Goal: Task Accomplishment & Management: Manage account settings

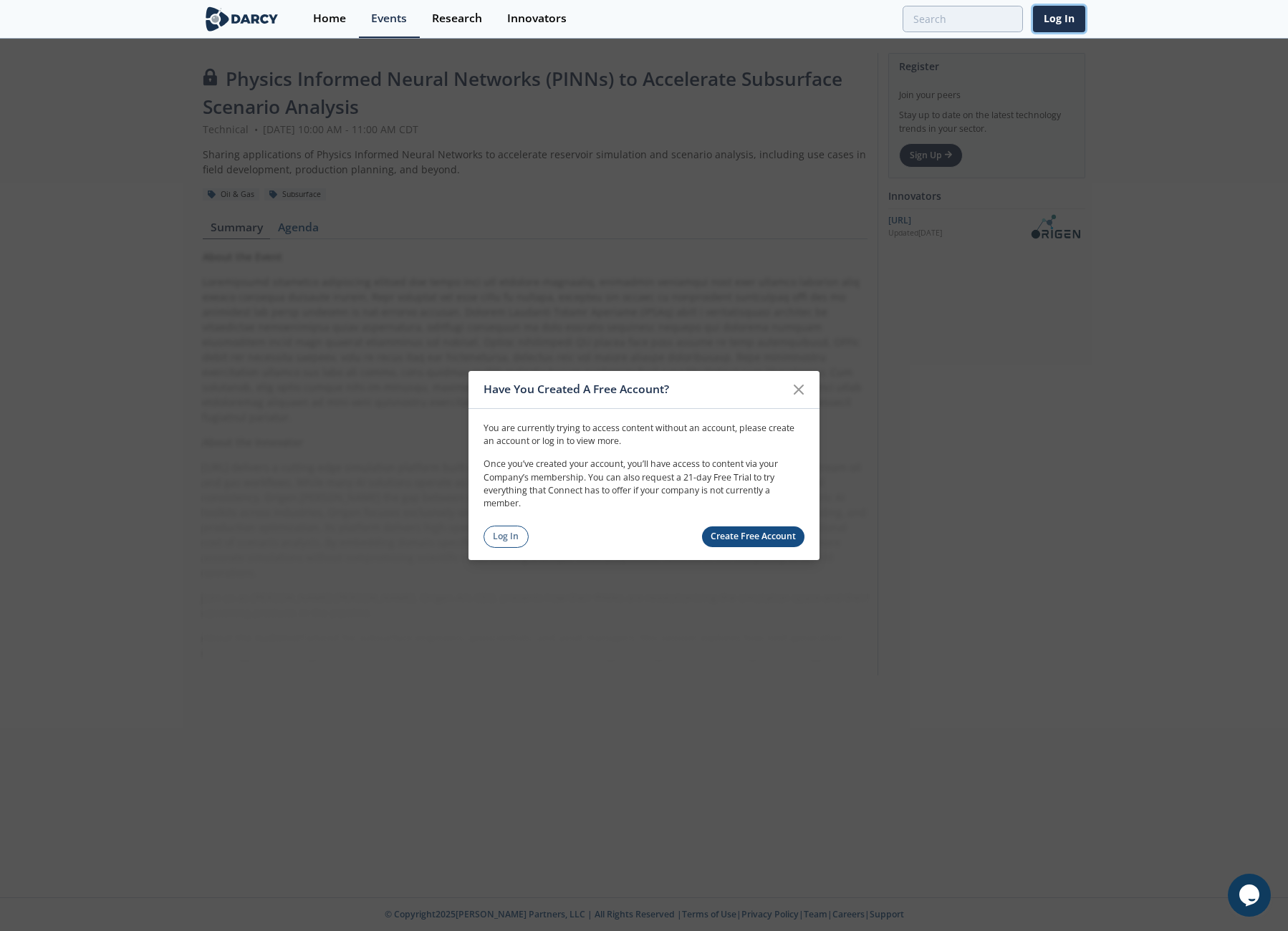
drag, startPoint x: 1059, startPoint y: 22, endPoint x: 1076, endPoint y: 58, distance: 39.8
click at [1059, 22] on link "Log In" at bounding box center [1058, 19] width 52 height 26
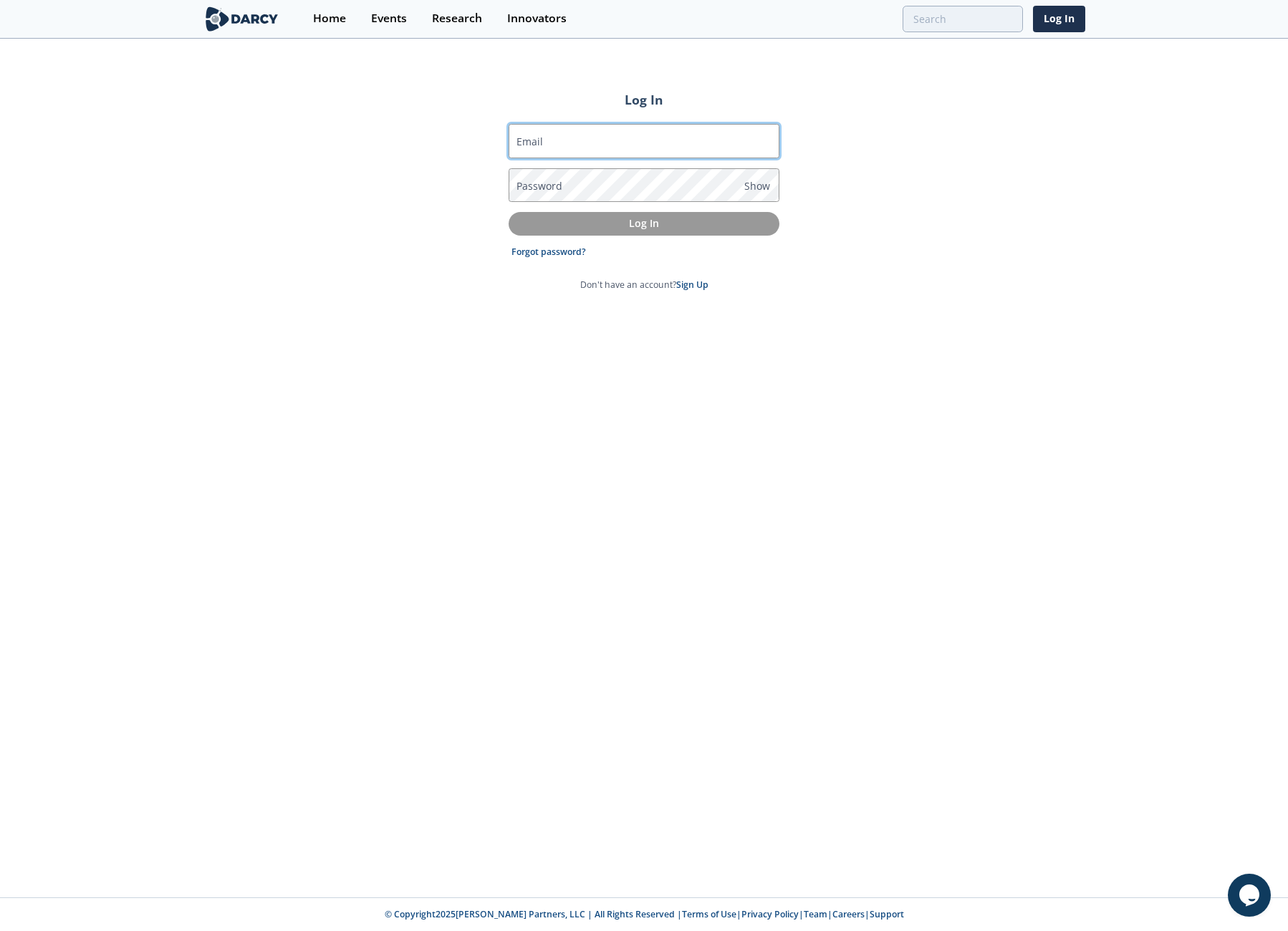
click at [673, 147] on input "Email" at bounding box center [643, 141] width 271 height 34
click at [574, 141] on input "Email" at bounding box center [643, 141] width 271 height 34
type input "[EMAIL_ADDRESS][DOMAIN_NAME]"
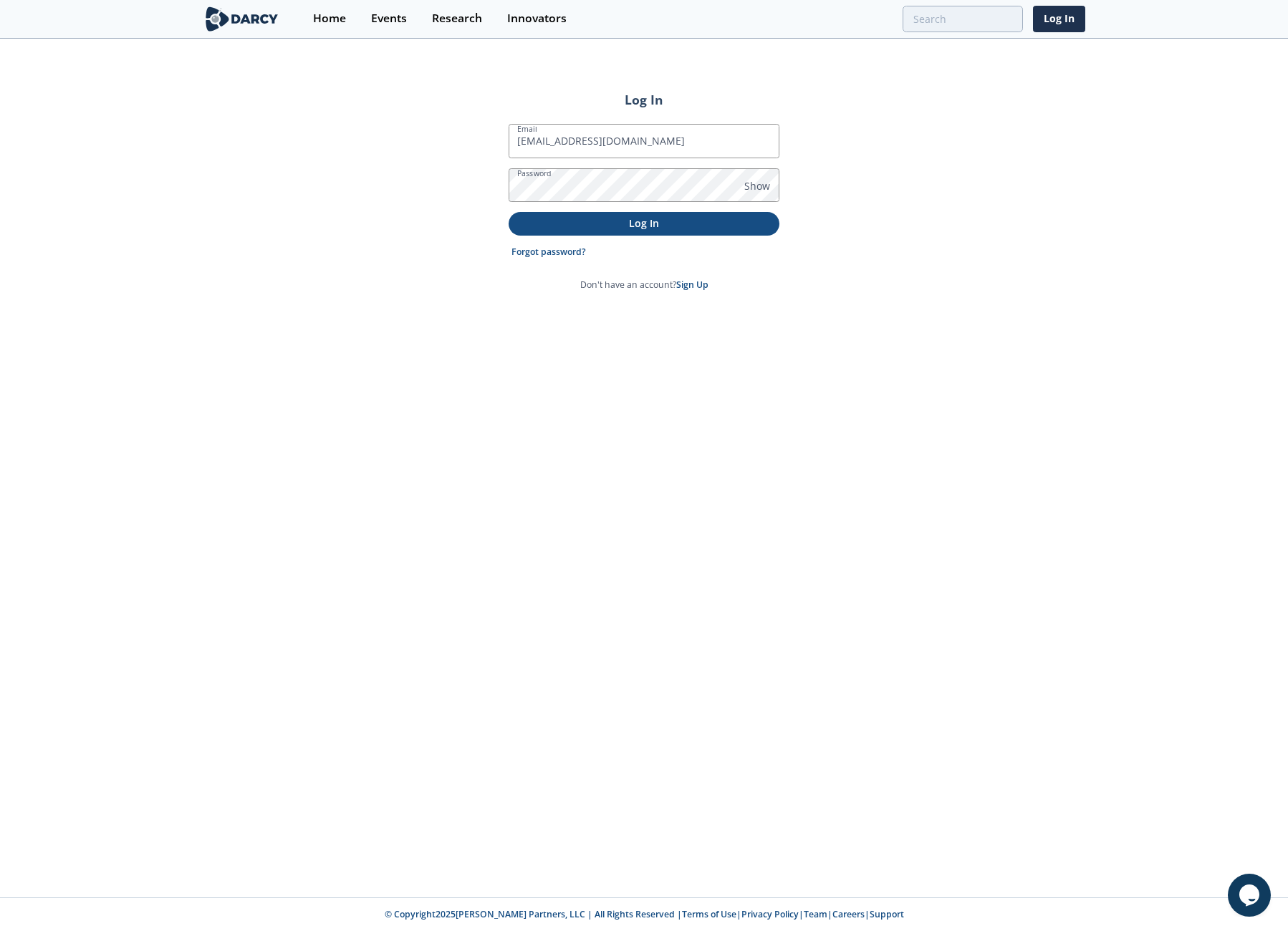
click at [587, 224] on p "Log In" at bounding box center [644, 224] width 251 height 15
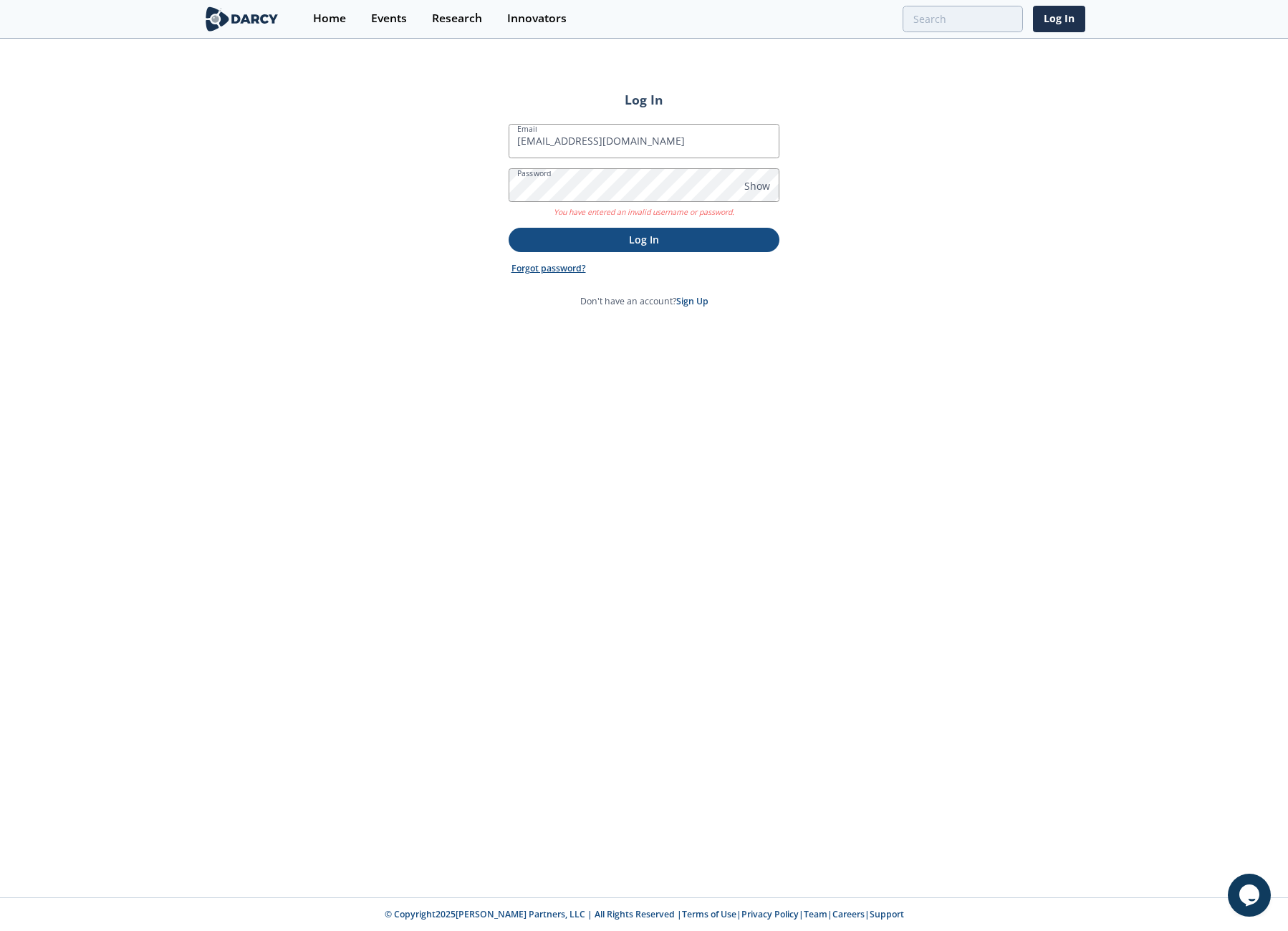
click at [567, 270] on link "Forgot password?" at bounding box center [548, 269] width 74 height 13
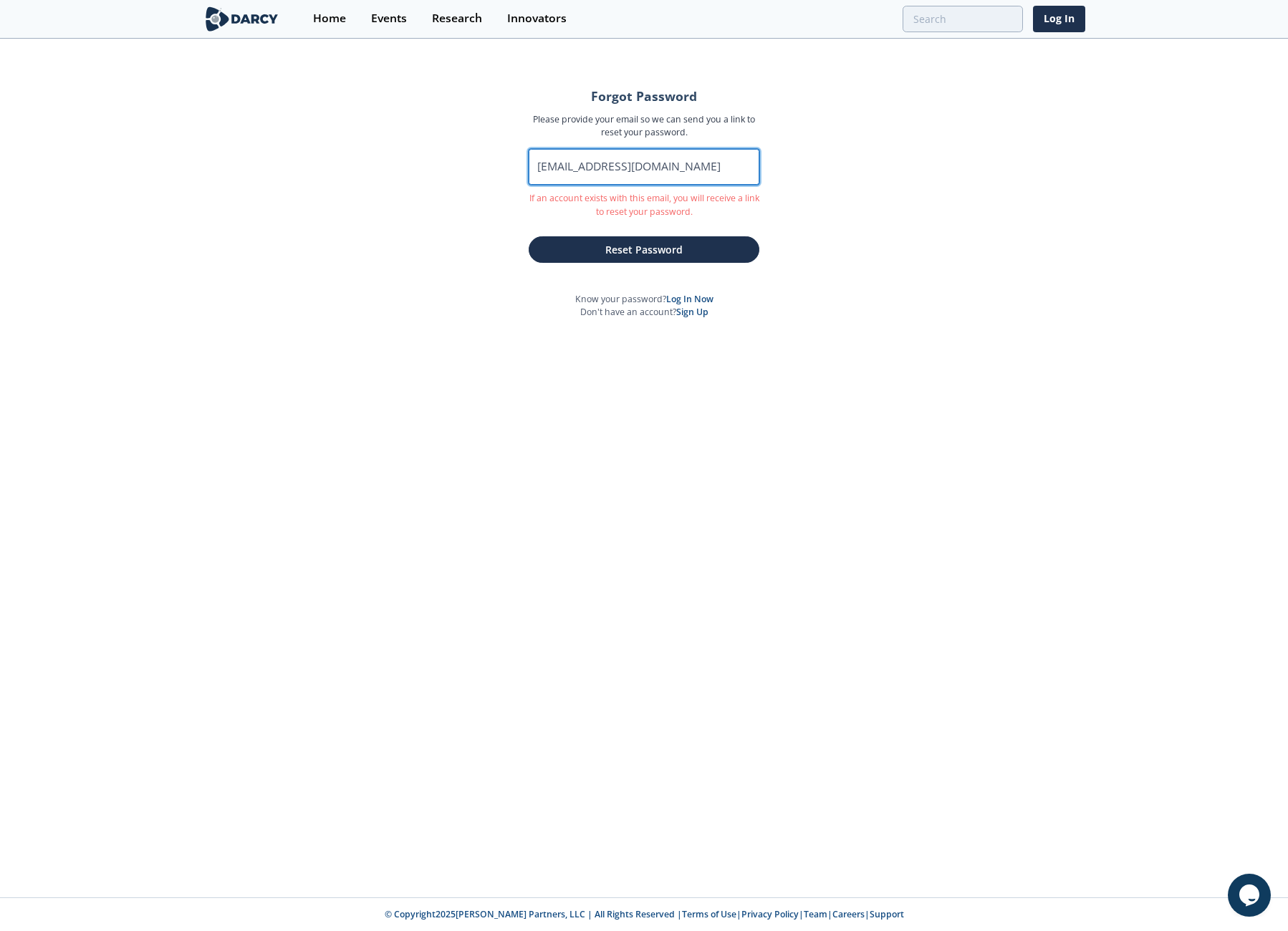
click at [607, 165] on input "[EMAIL_ADDRESS][DOMAIN_NAME]" at bounding box center [644, 167] width 231 height 36
type input "[EMAIL_ADDRESS][DOMAIN_NAME]"
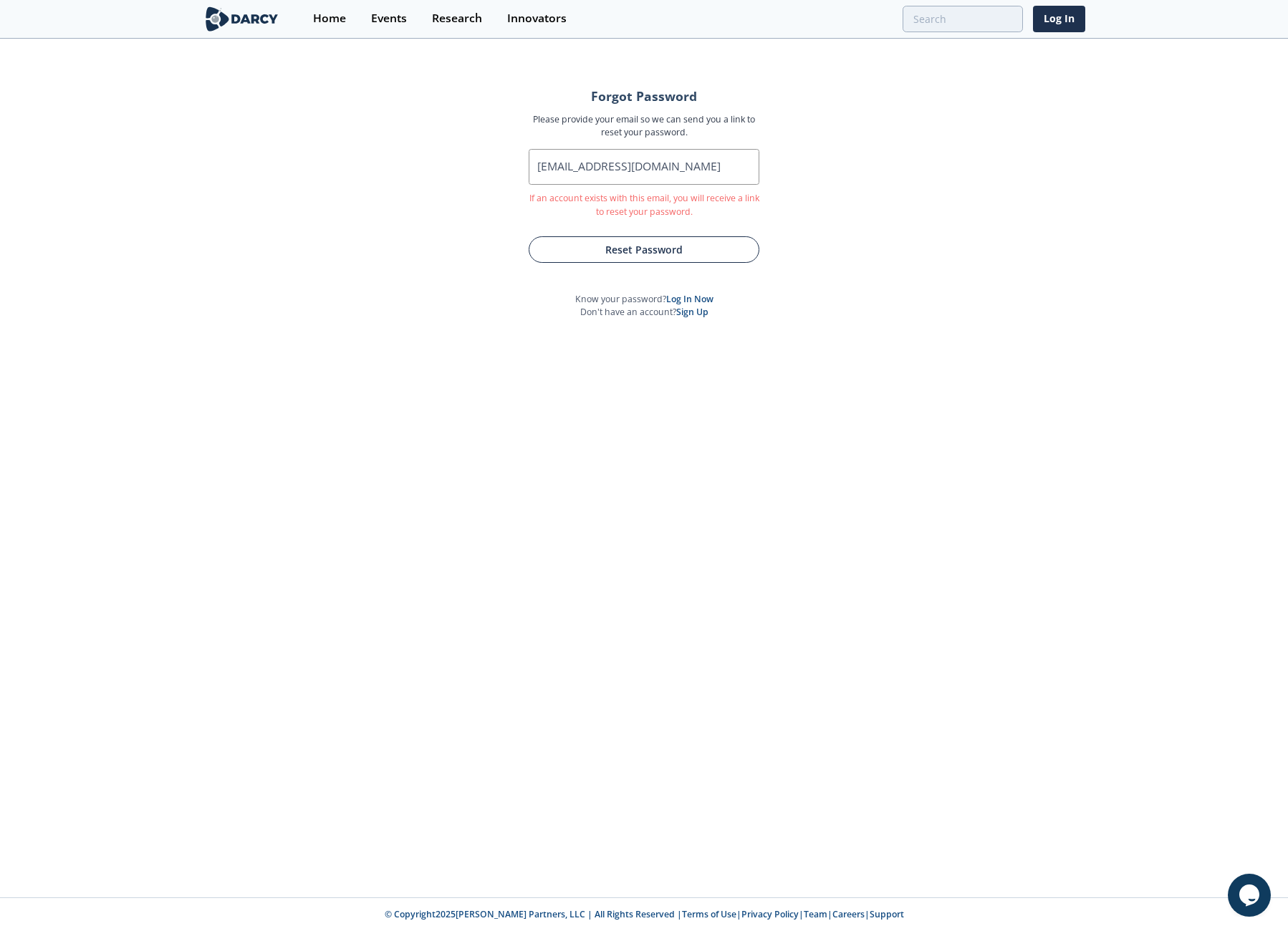
click at [621, 249] on button "Reset Password" at bounding box center [644, 250] width 231 height 26
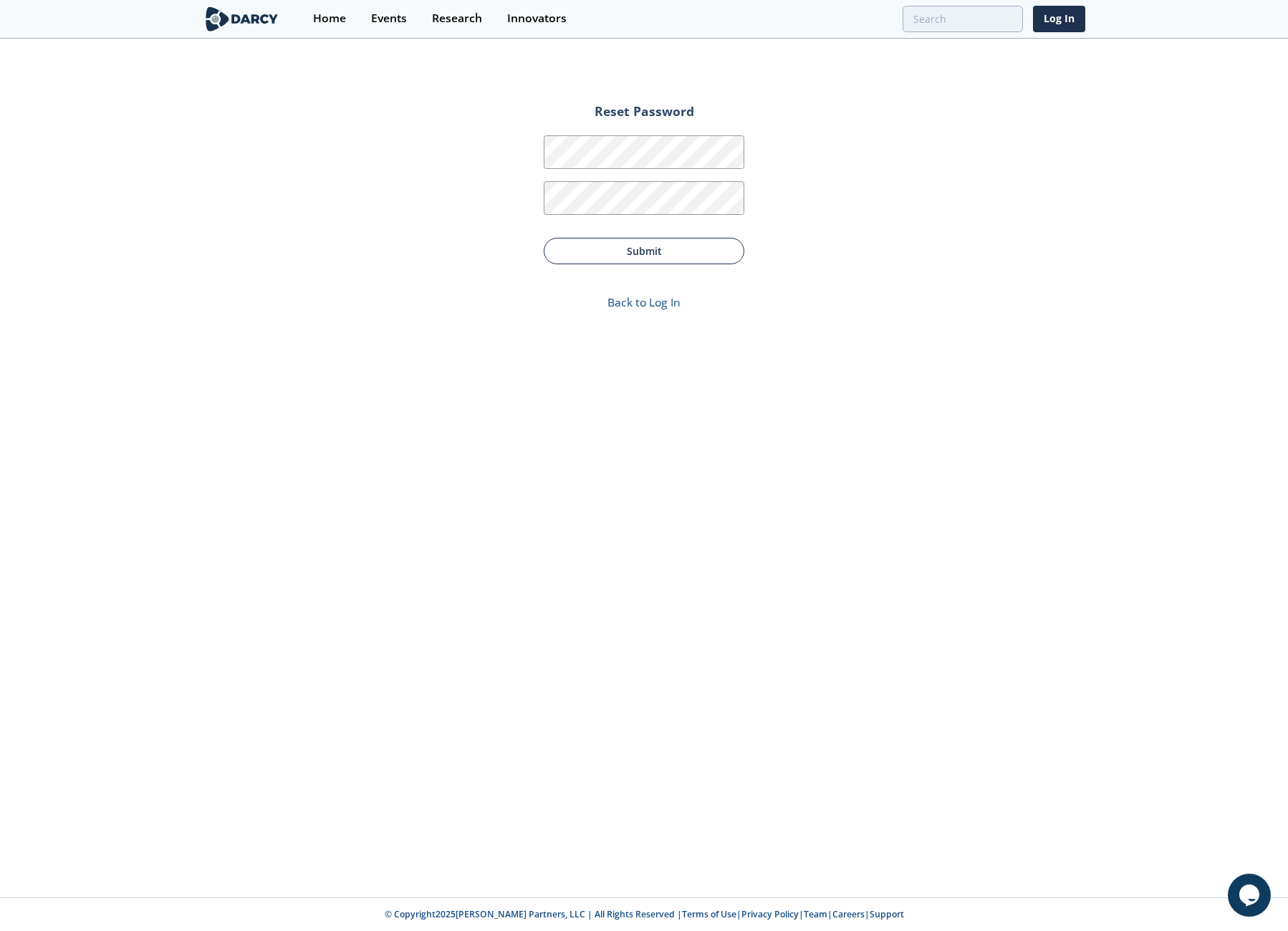
click at [633, 255] on button "Submit" at bounding box center [644, 251] width 201 height 26
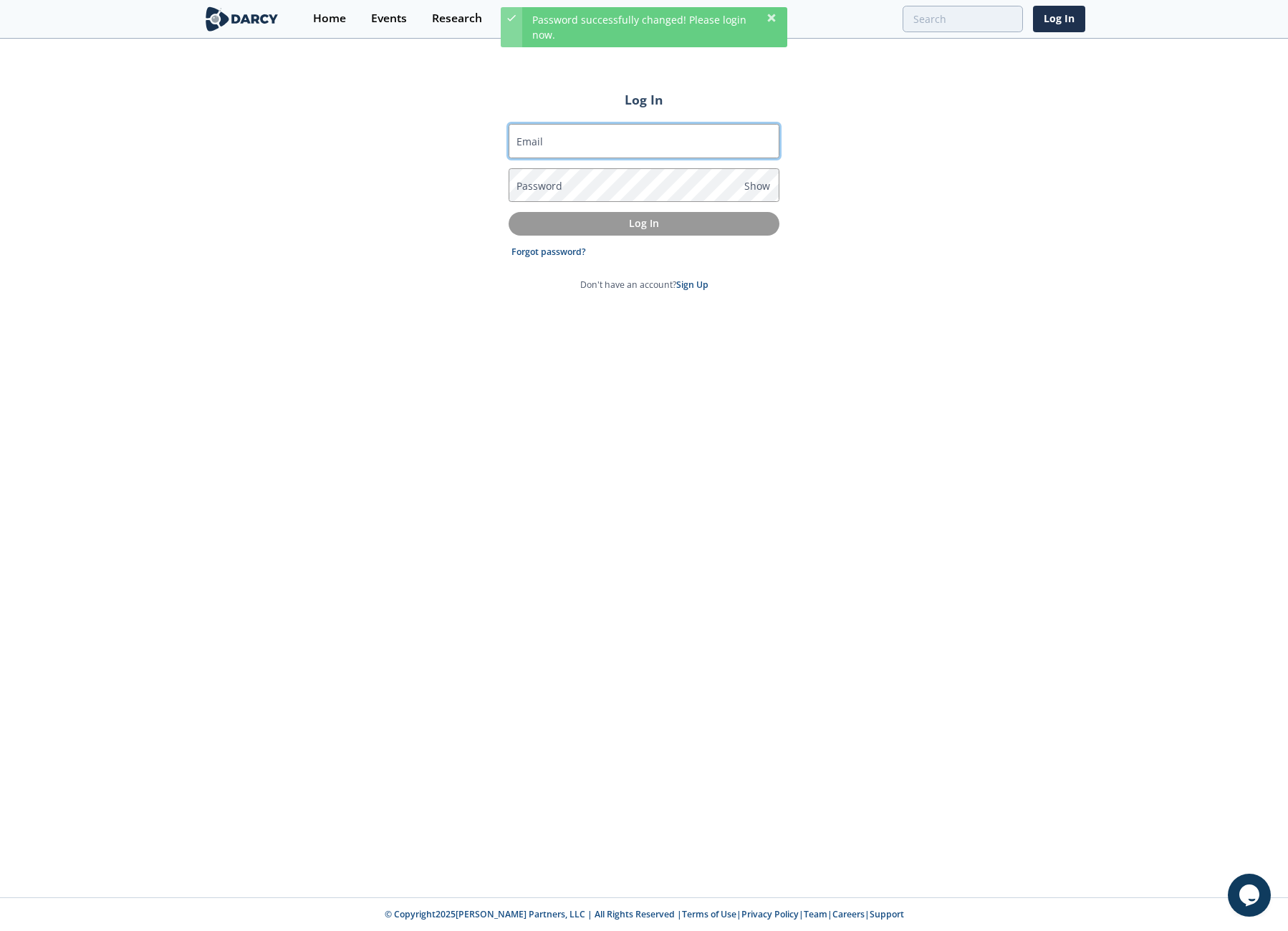
click at [566, 141] on input "Email" at bounding box center [643, 141] width 271 height 34
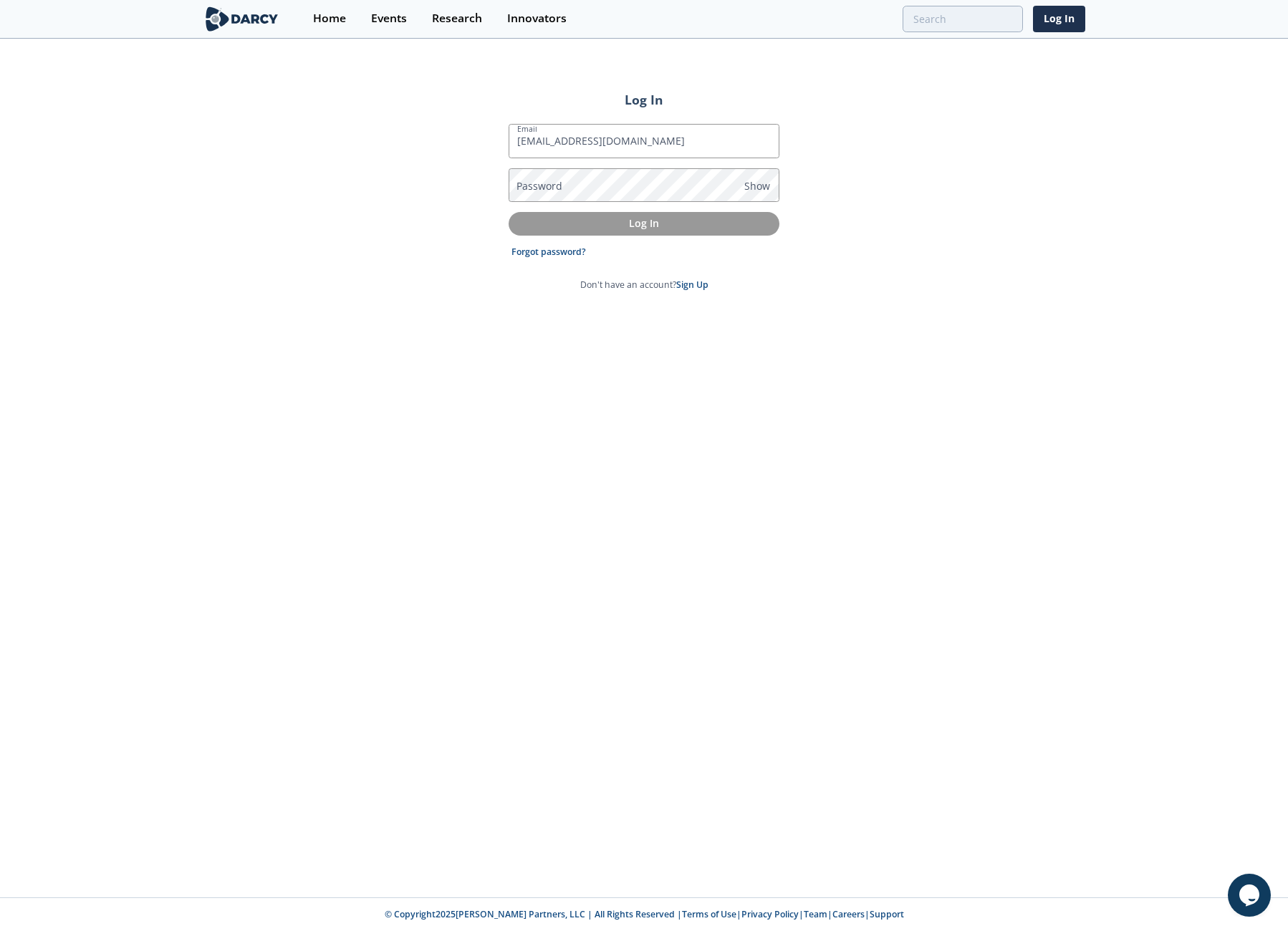
type input "[EMAIL_ADDRESS][DOMAIN_NAME]"
click at [568, 233] on button "Log In" at bounding box center [643, 224] width 271 height 24
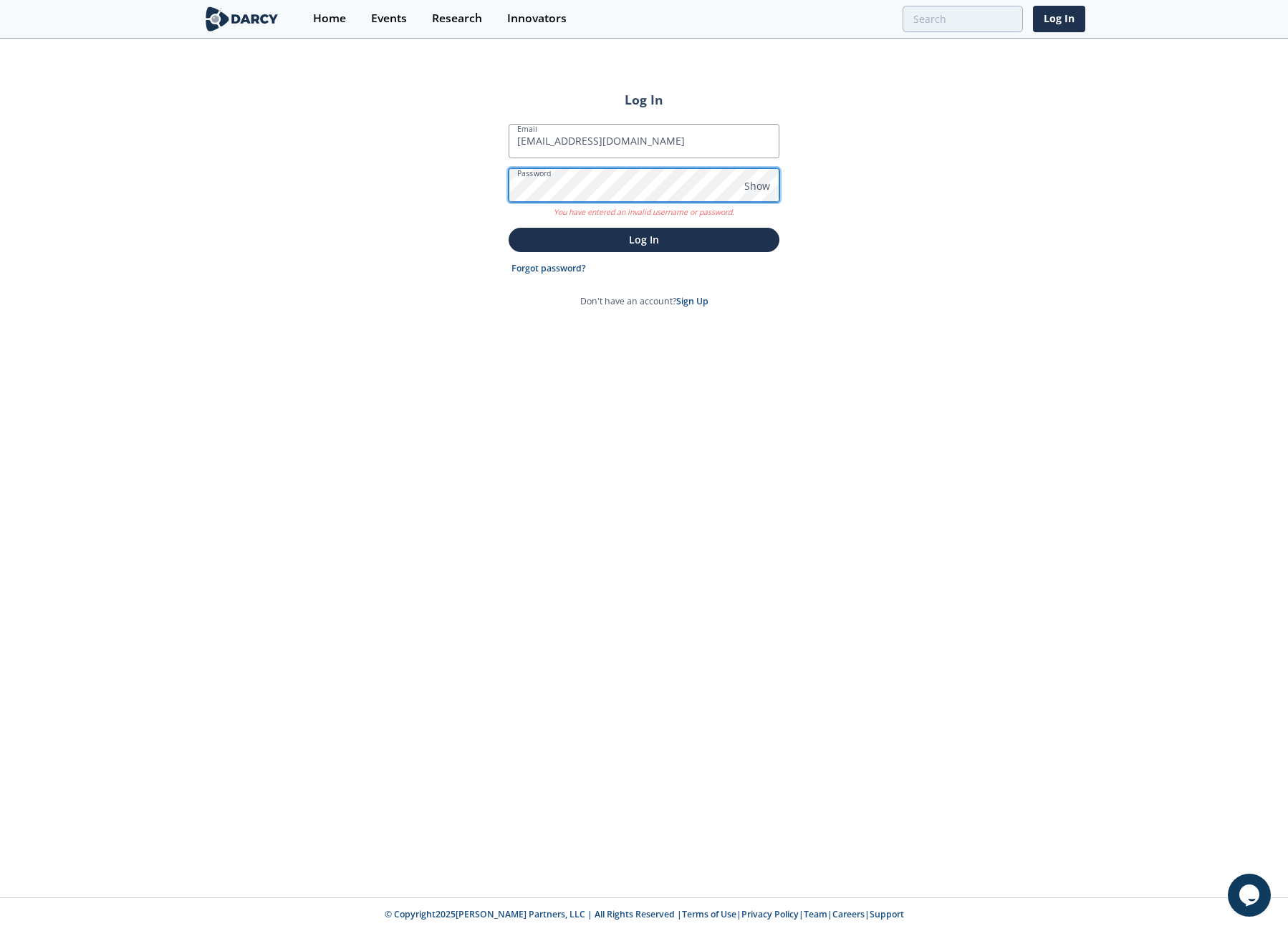
click at [470, 186] on div "Log In Email [EMAIL_ADDRESS][DOMAIN_NAME] Password Show You have entered an inv…" at bounding box center [644, 469] width 1288 height 857
click at [508, 228] on button "Log In" at bounding box center [643, 240] width 271 height 24
click at [696, 303] on link "Sign Up" at bounding box center [692, 301] width 32 height 12
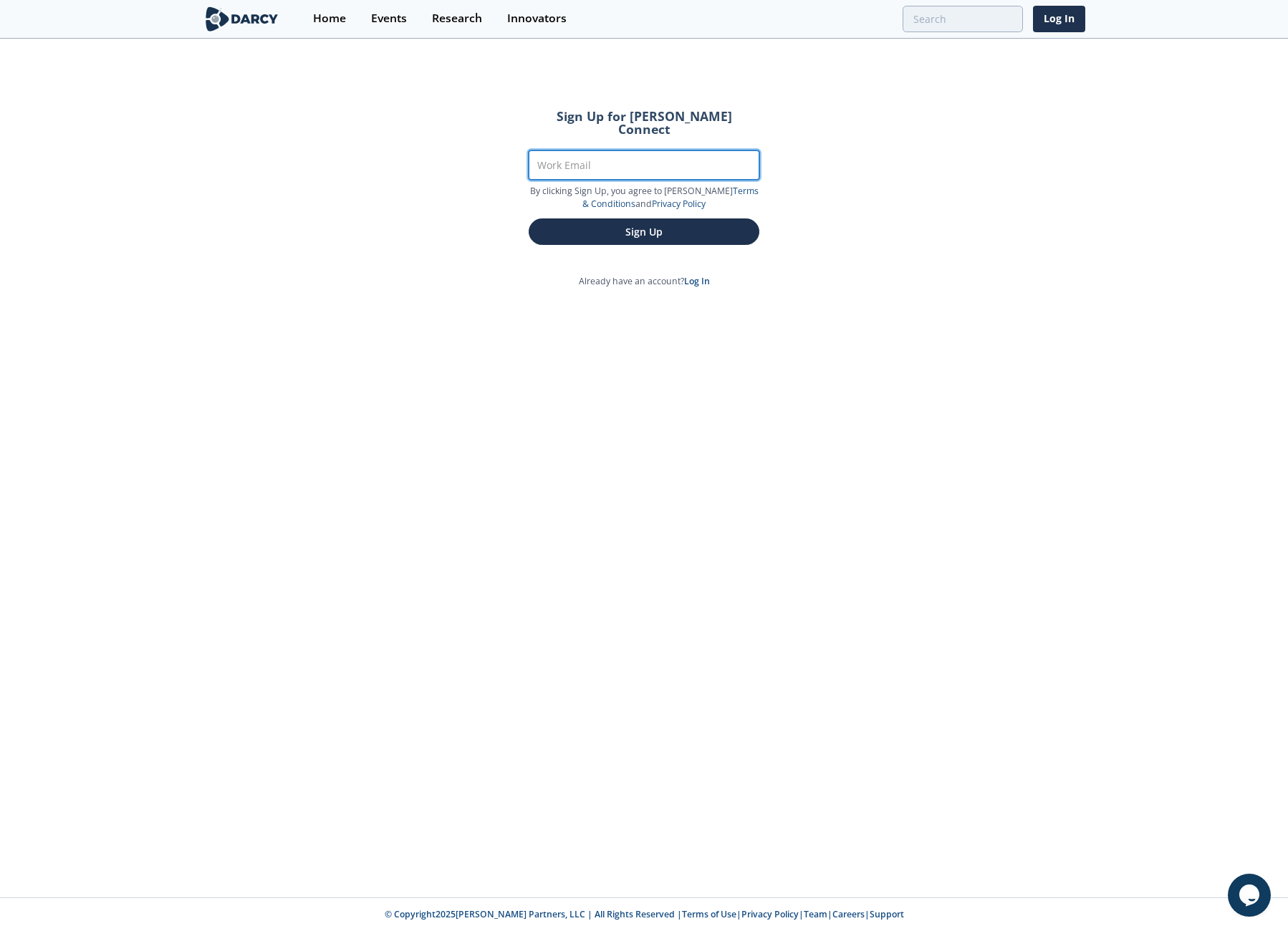
click at [561, 154] on input "Work Email" at bounding box center [644, 165] width 231 height 29
type input "[EMAIL_ADDRESS][DOMAIN_NAME]"
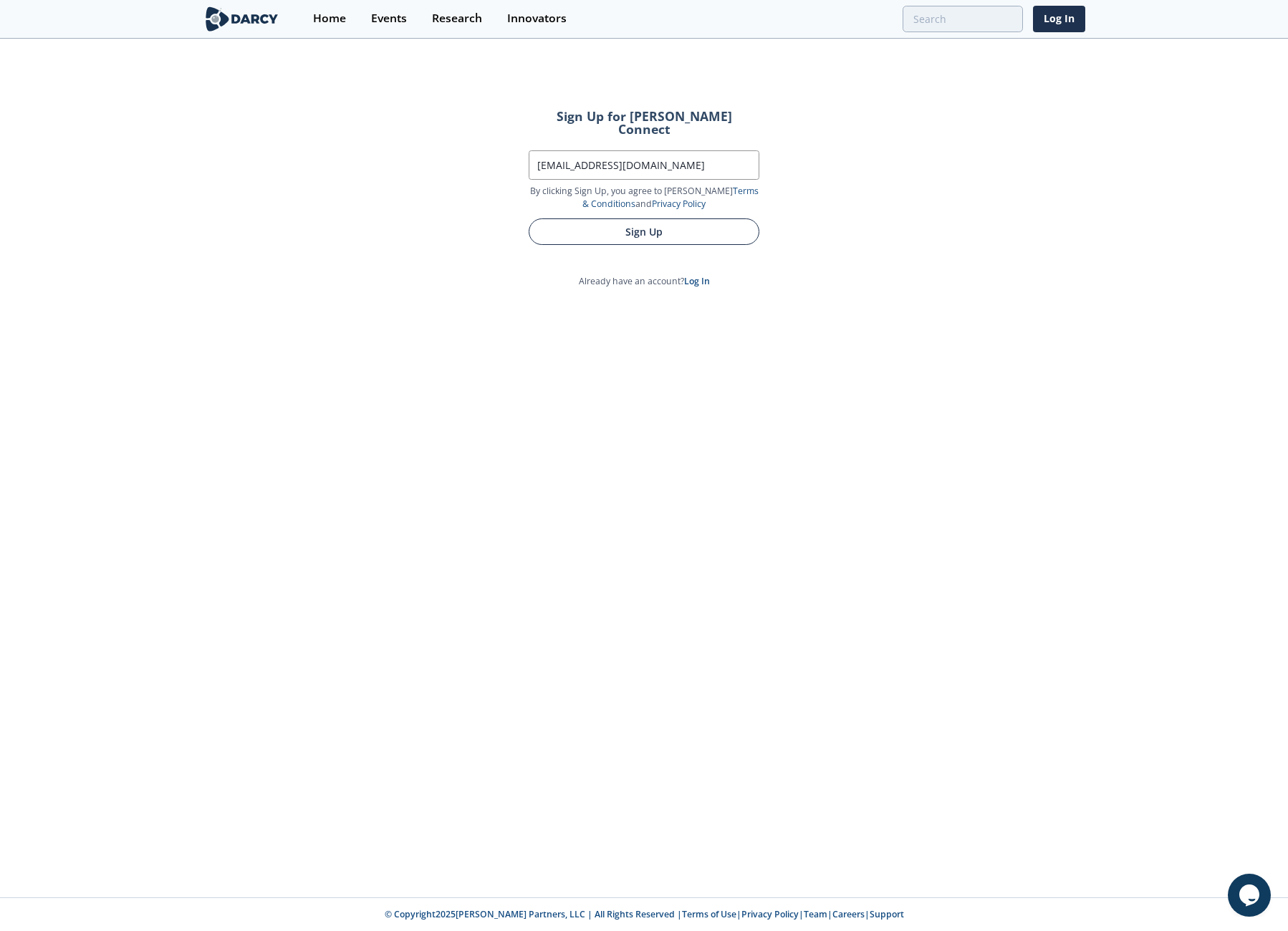
click at [648, 219] on button "Sign Up" at bounding box center [644, 232] width 231 height 26
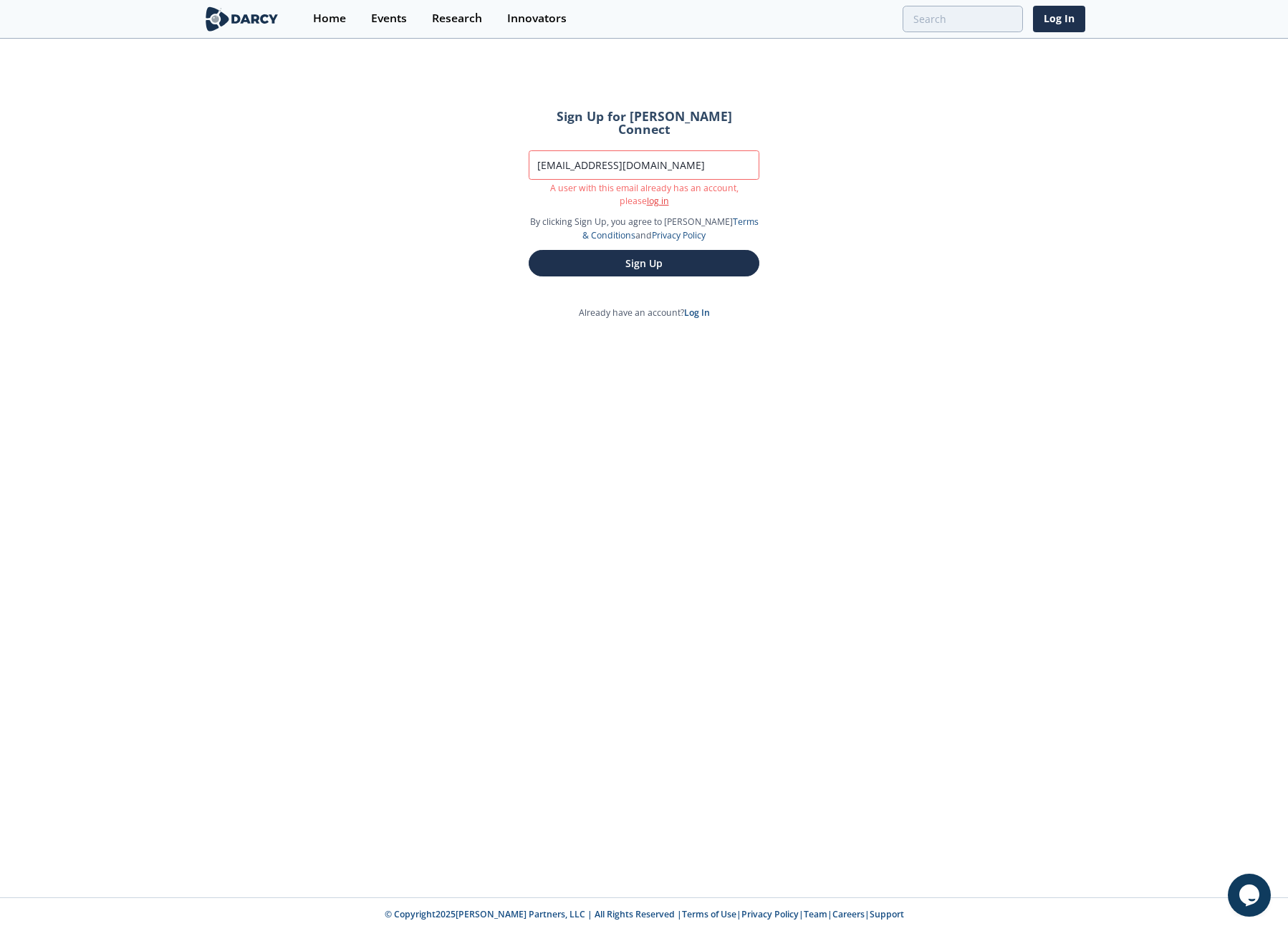
click at [647, 195] on link "log in" at bounding box center [658, 201] width 23 height 12
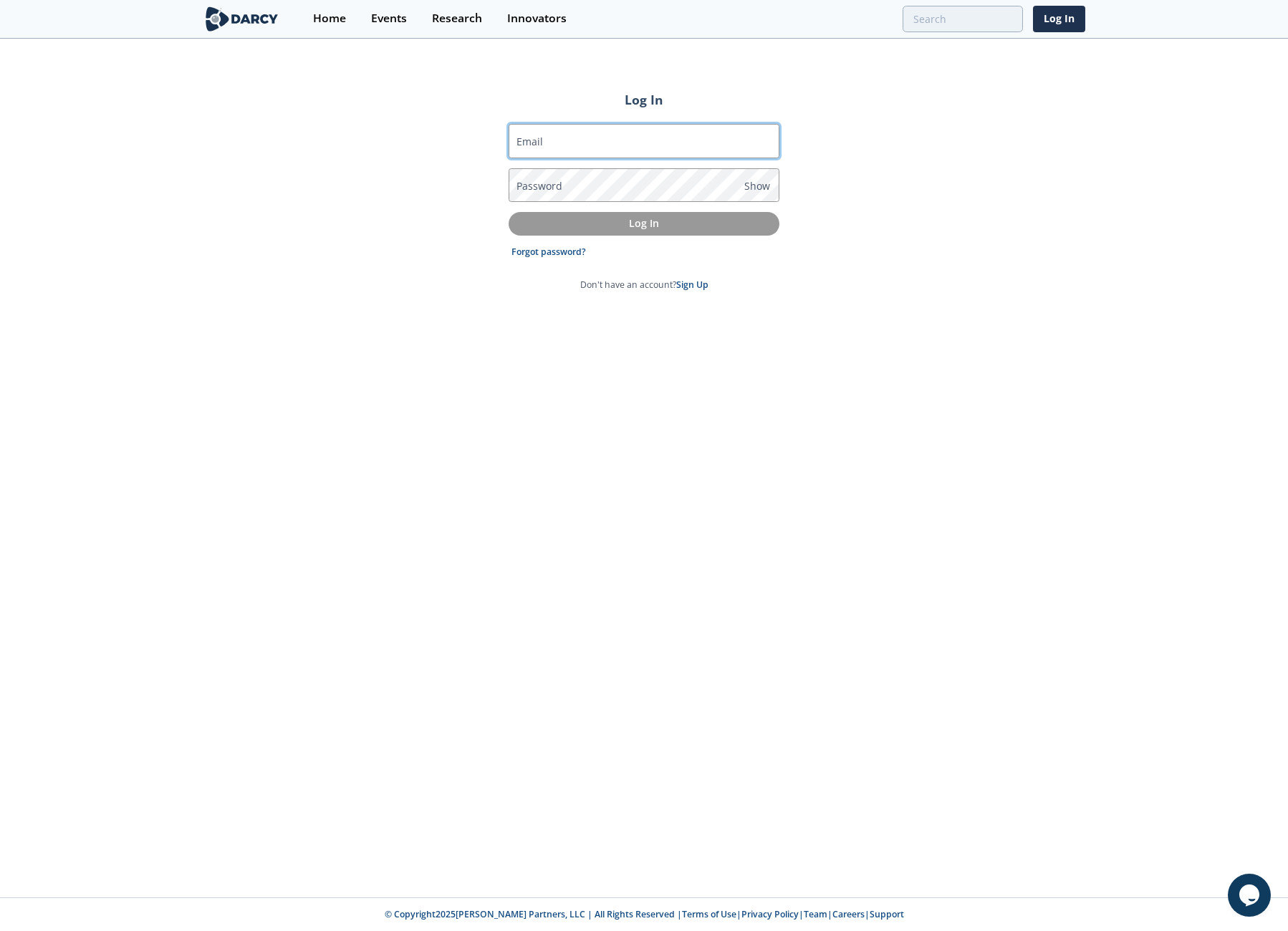
click at [548, 145] on input "Email" at bounding box center [643, 141] width 271 height 34
type input "[EMAIL_ADDRESS][DOMAIN_NAME]"
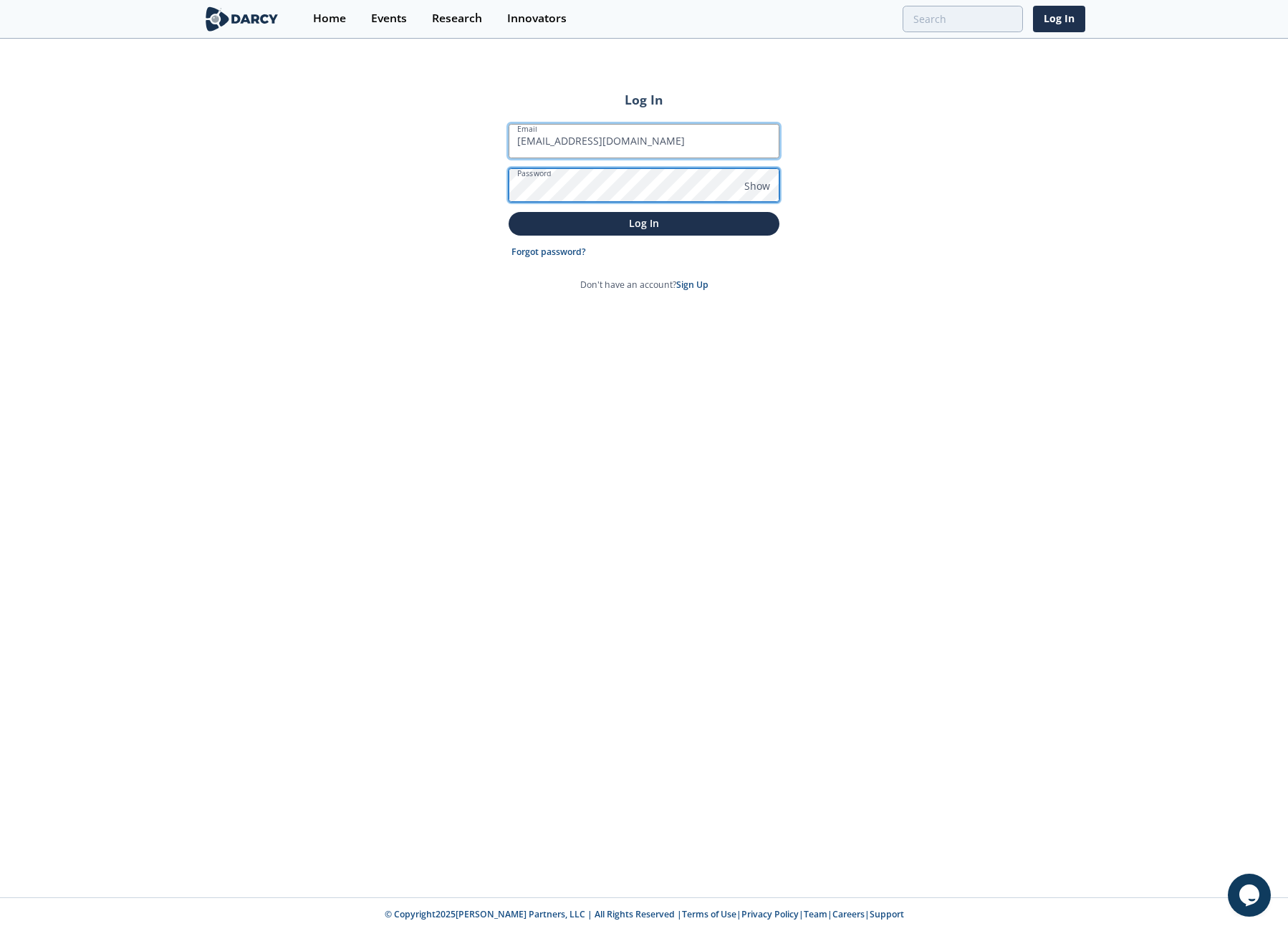
click at [508, 212] on button "Log In" at bounding box center [643, 224] width 271 height 24
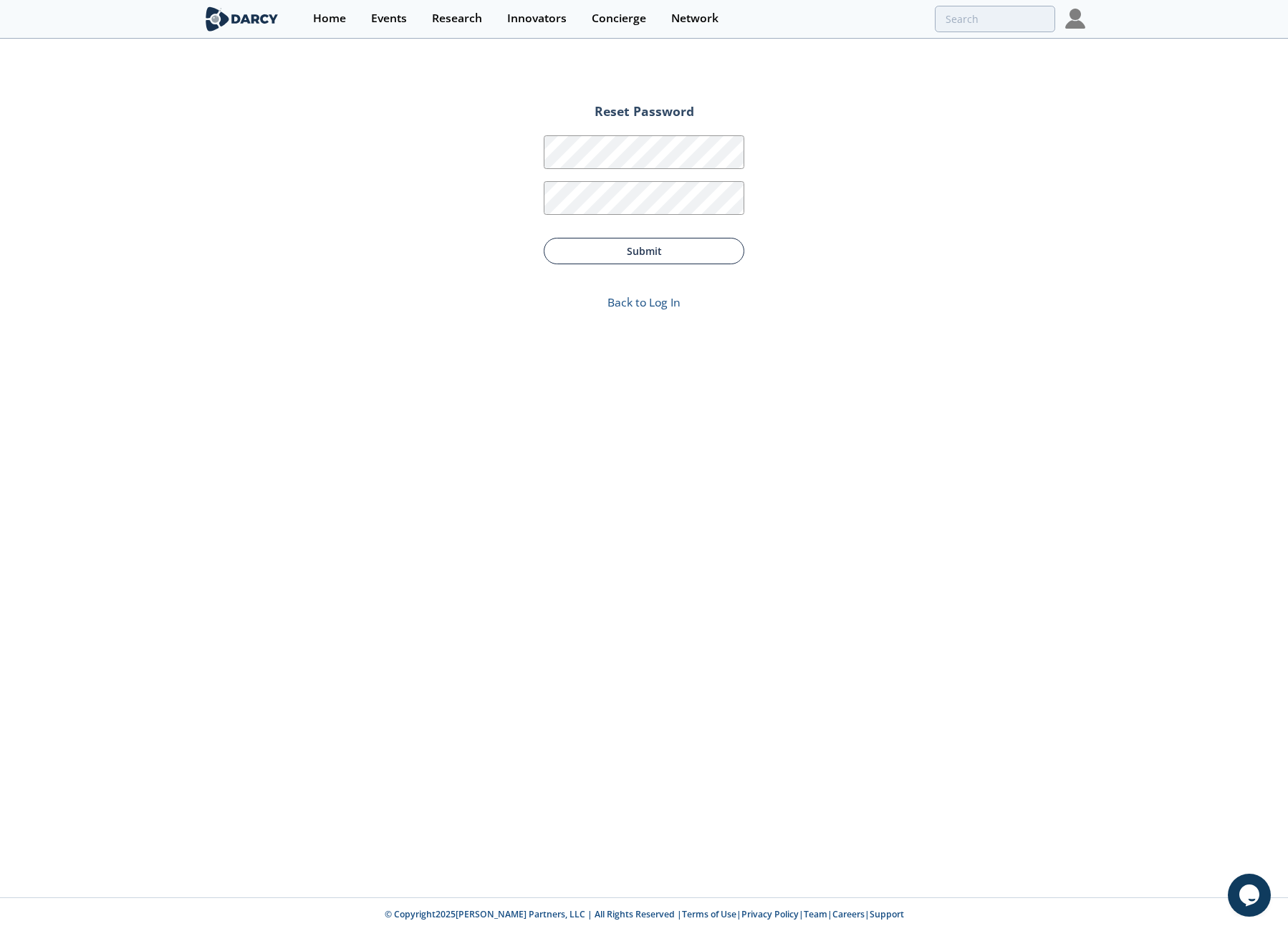
click at [596, 259] on button "Submit" at bounding box center [644, 251] width 201 height 26
click at [623, 295] on link "Back to Log In" at bounding box center [643, 302] width 73 height 16
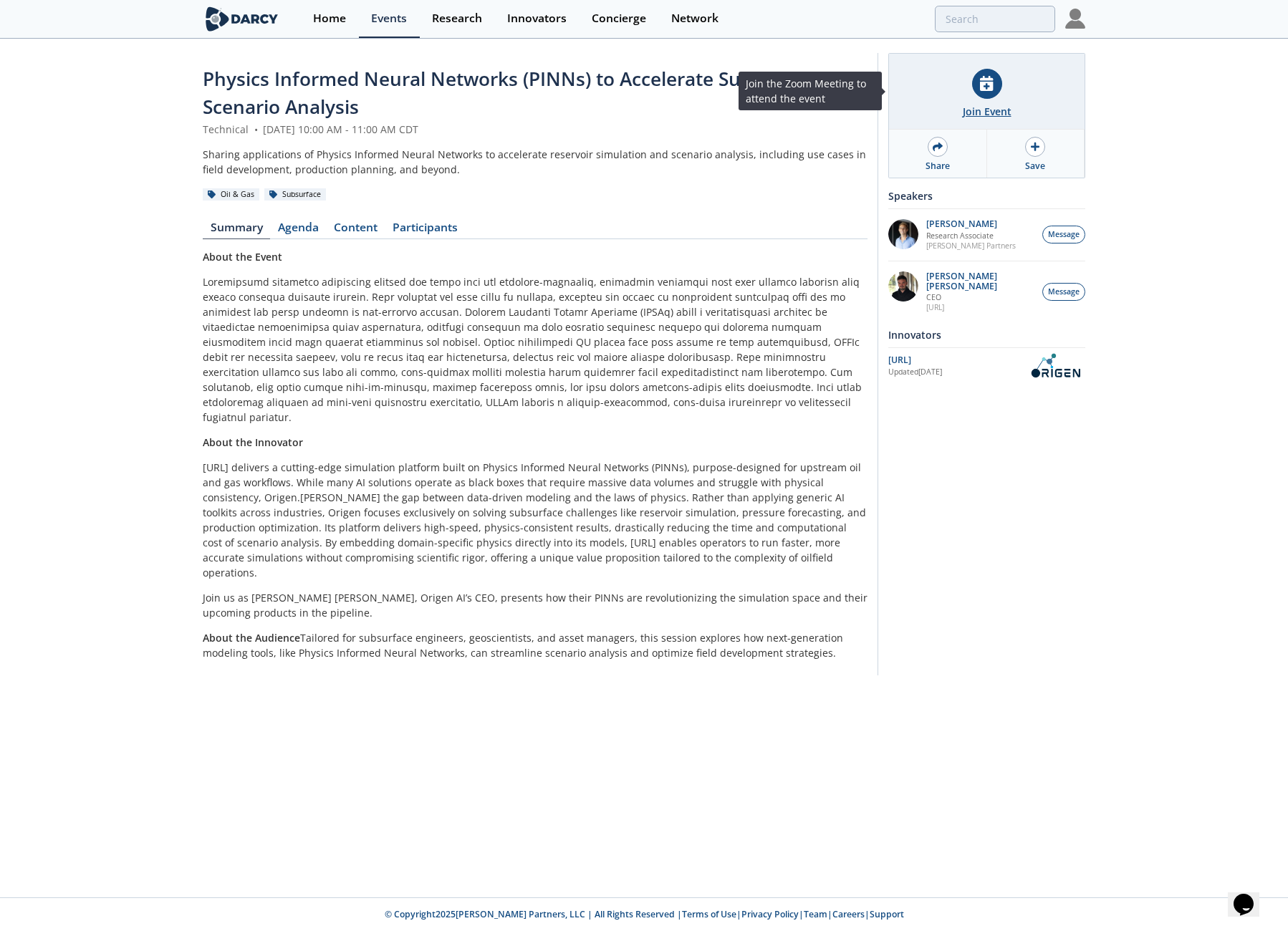
click at [993, 95] on div at bounding box center [987, 84] width 30 height 30
